Goal: Task Accomplishment & Management: Use online tool/utility

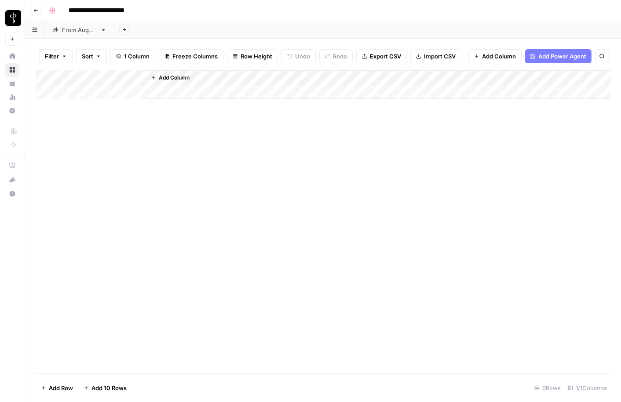
click at [64, 33] on div "From [DATE]" at bounding box center [79, 30] width 35 height 9
click at [93, 108] on div "Add Column" at bounding box center [323, 222] width 575 height 304
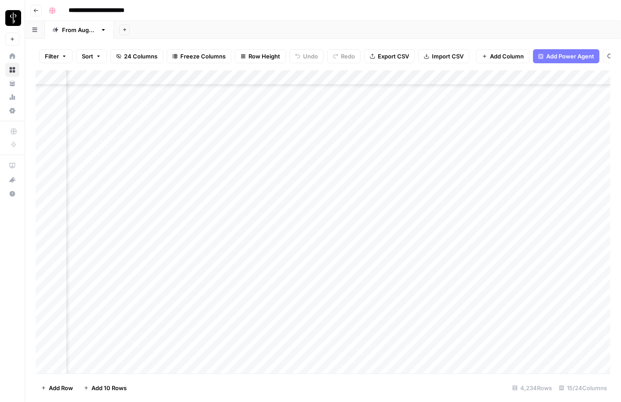
scroll to position [63034, 449]
click at [89, 141] on div "Add Column" at bounding box center [323, 222] width 575 height 304
click at [121, 351] on div "Add Column" at bounding box center [323, 222] width 575 height 304
click at [532, 353] on div "Add Column" at bounding box center [323, 222] width 575 height 304
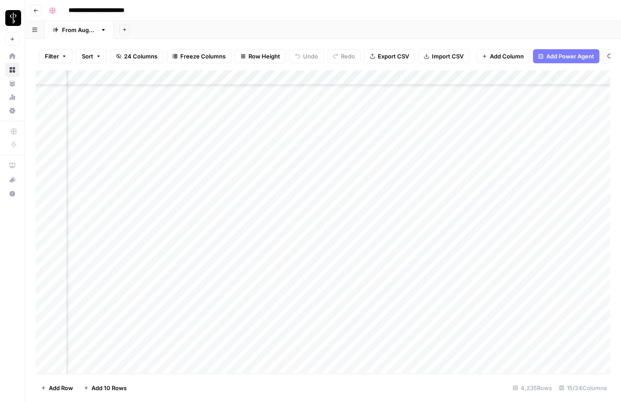
scroll to position [63049, 164]
click at [455, 351] on div "Add Column" at bounding box center [323, 222] width 575 height 304
click at [455, 351] on body "**********" at bounding box center [310, 201] width 621 height 402
click at [581, 353] on div "Add Column" at bounding box center [323, 222] width 575 height 304
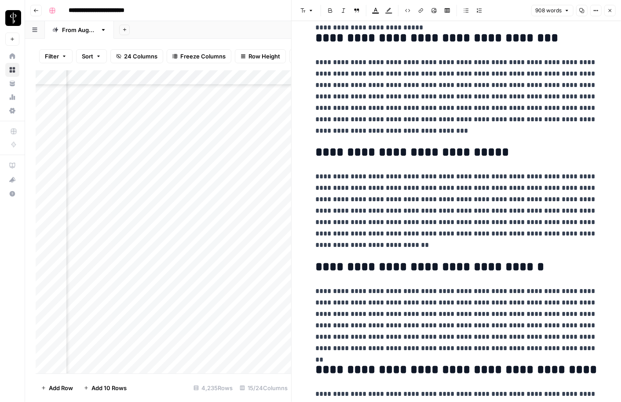
scroll to position [942, 0]
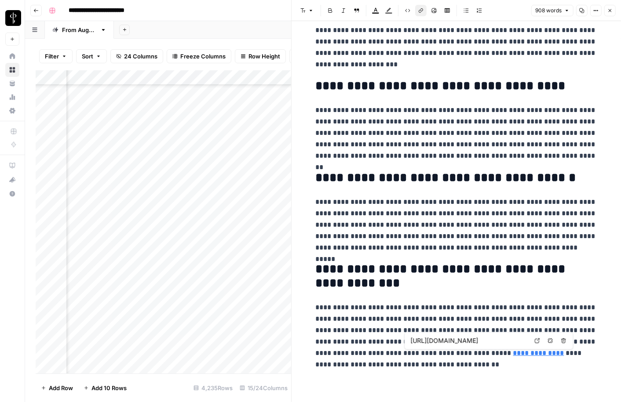
click at [513, 354] on link "**********" at bounding box center [538, 353] width 51 height 7
click at [608, 8] on icon "button" at bounding box center [609, 10] width 5 height 5
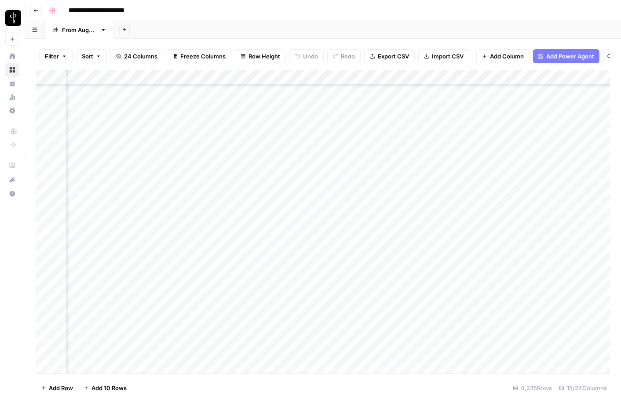
scroll to position [63049, 382]
click at [296, 352] on div "Add Column" at bounding box center [323, 222] width 575 height 304
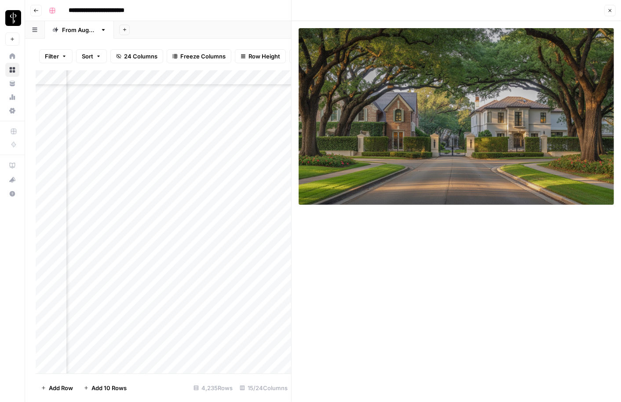
click at [235, 343] on div "Add Column" at bounding box center [164, 222] width 256 height 304
